Goal: Information Seeking & Learning: Learn about a topic

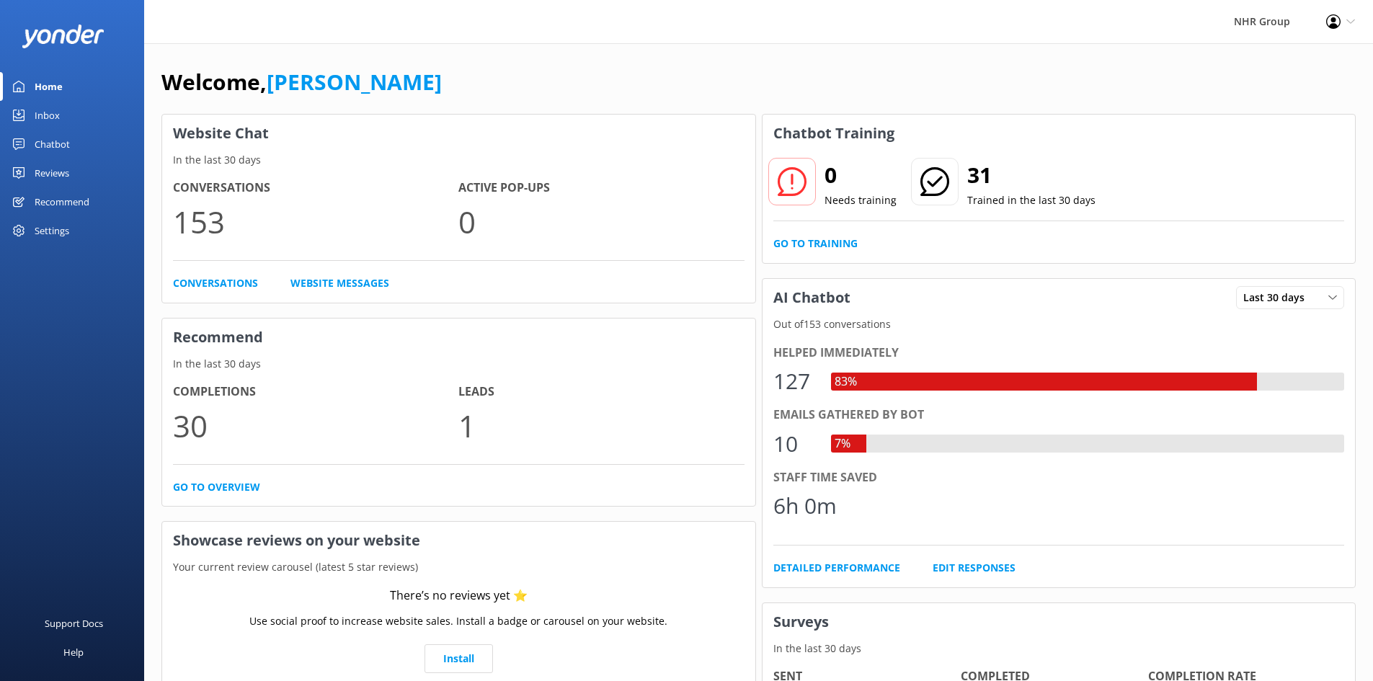
click at [50, 113] on div "Inbox" at bounding box center [47, 115] width 25 height 29
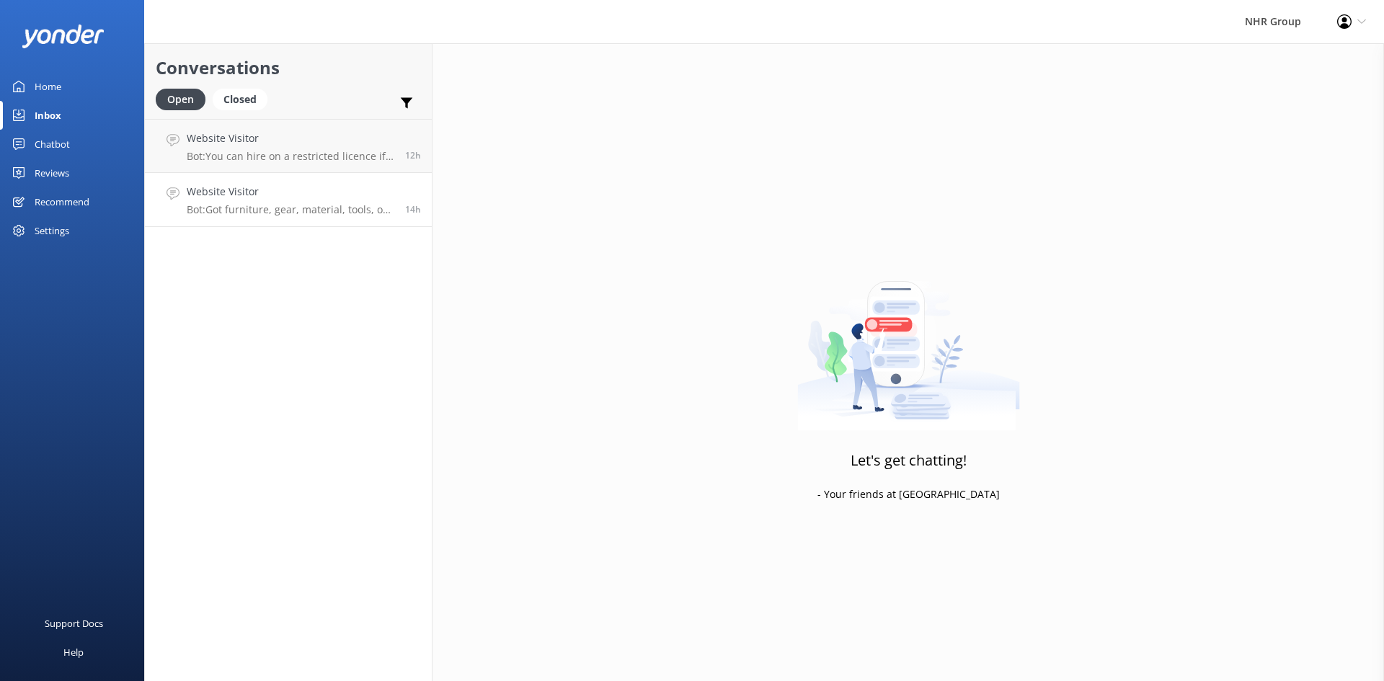
click at [236, 194] on h4 "Website Visitor" at bounding box center [291, 192] width 208 height 16
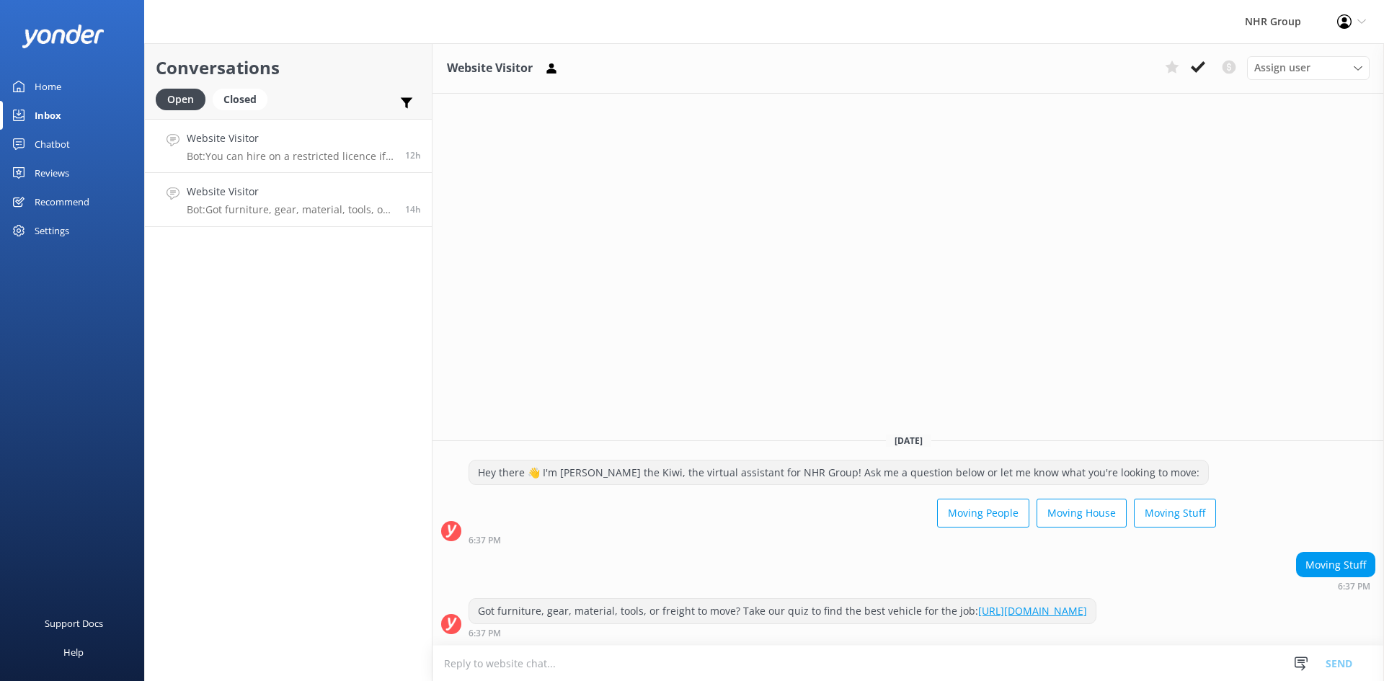
click at [269, 161] on p "Bot: You can hire on a restricted licence if you're over 21, as long as you fol…" at bounding box center [291, 156] width 208 height 13
click at [57, 89] on div "Home" at bounding box center [48, 86] width 27 height 29
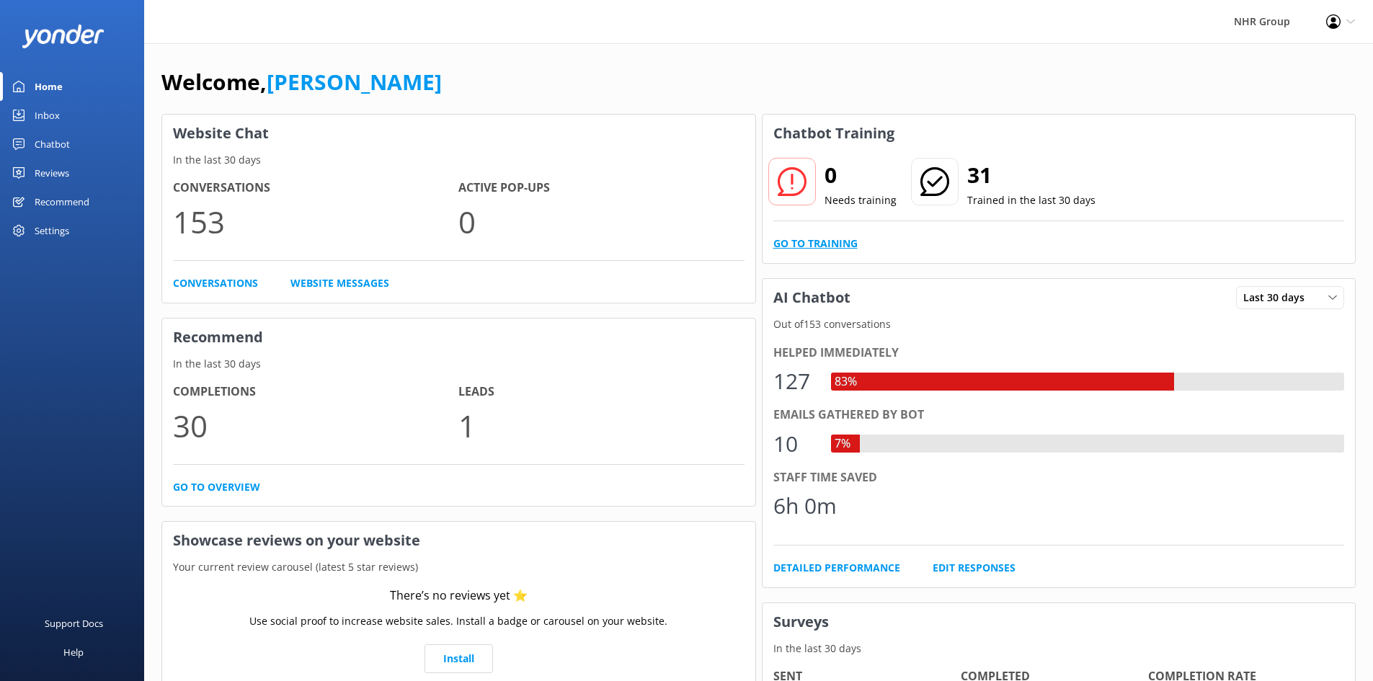
click at [835, 239] on link "Go to Training" at bounding box center [815, 244] width 84 height 16
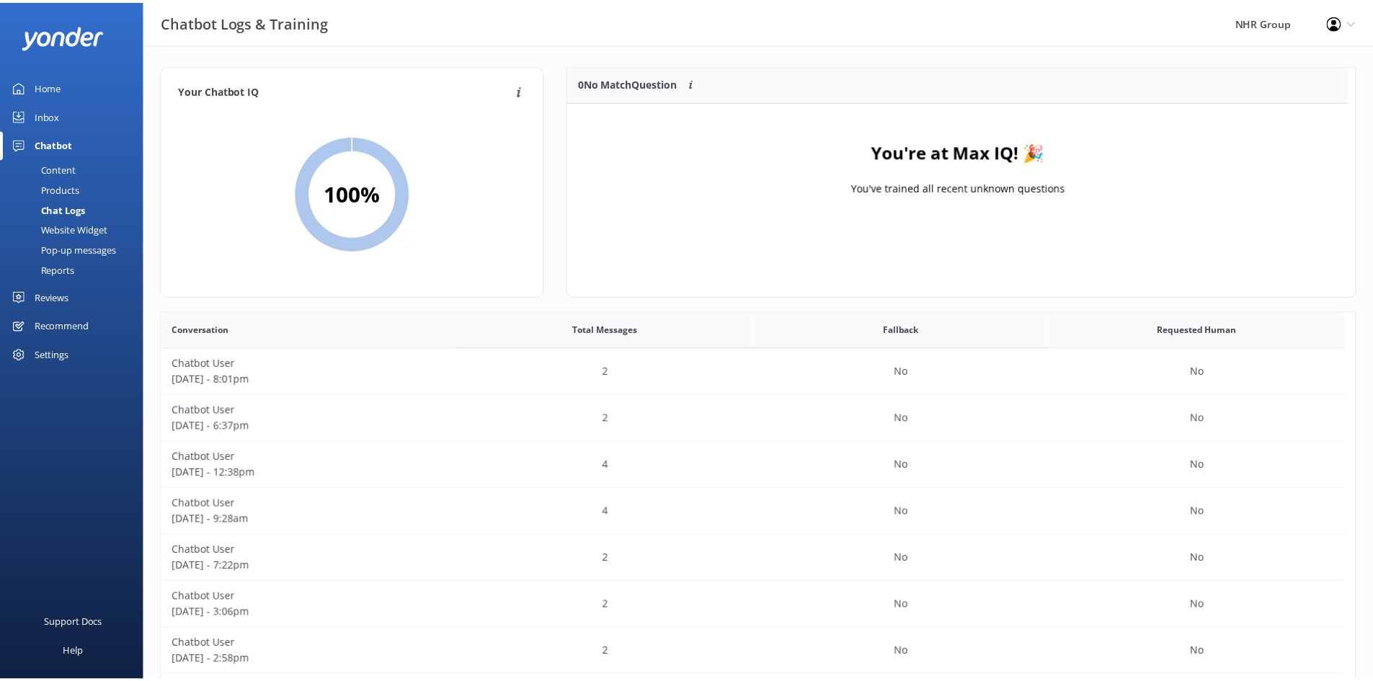
scroll to position [169, 776]
